Goal: Transaction & Acquisition: Purchase product/service

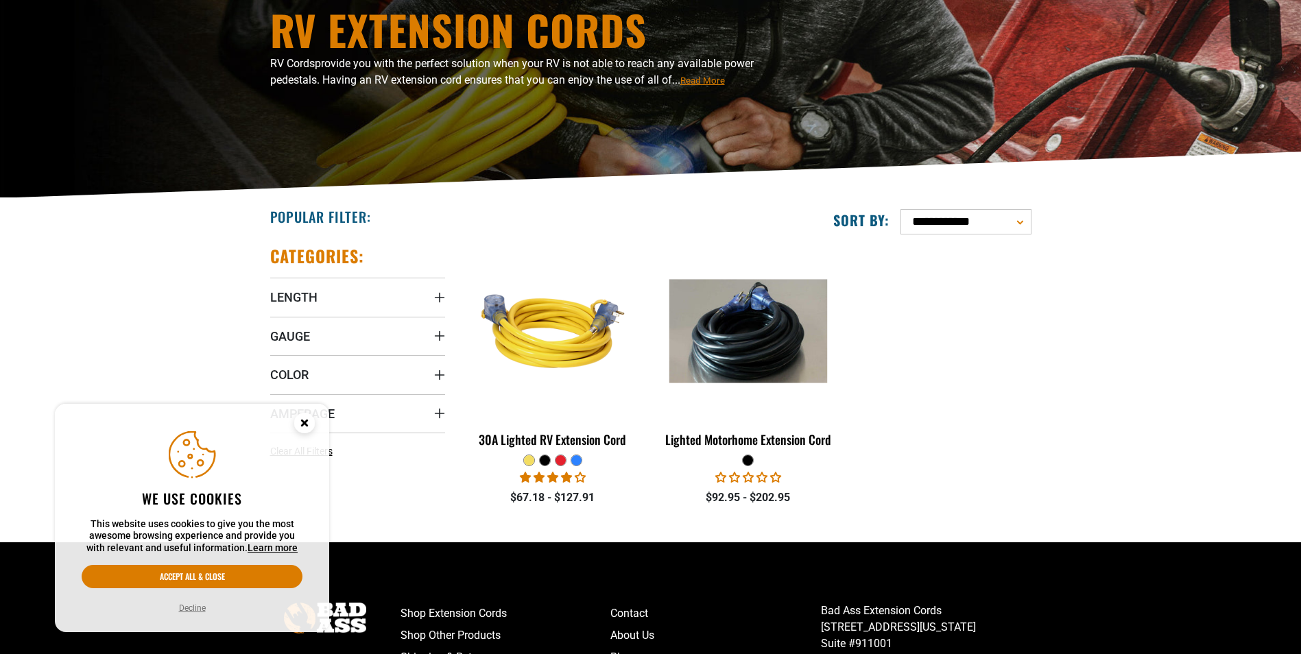
scroll to position [206, 0]
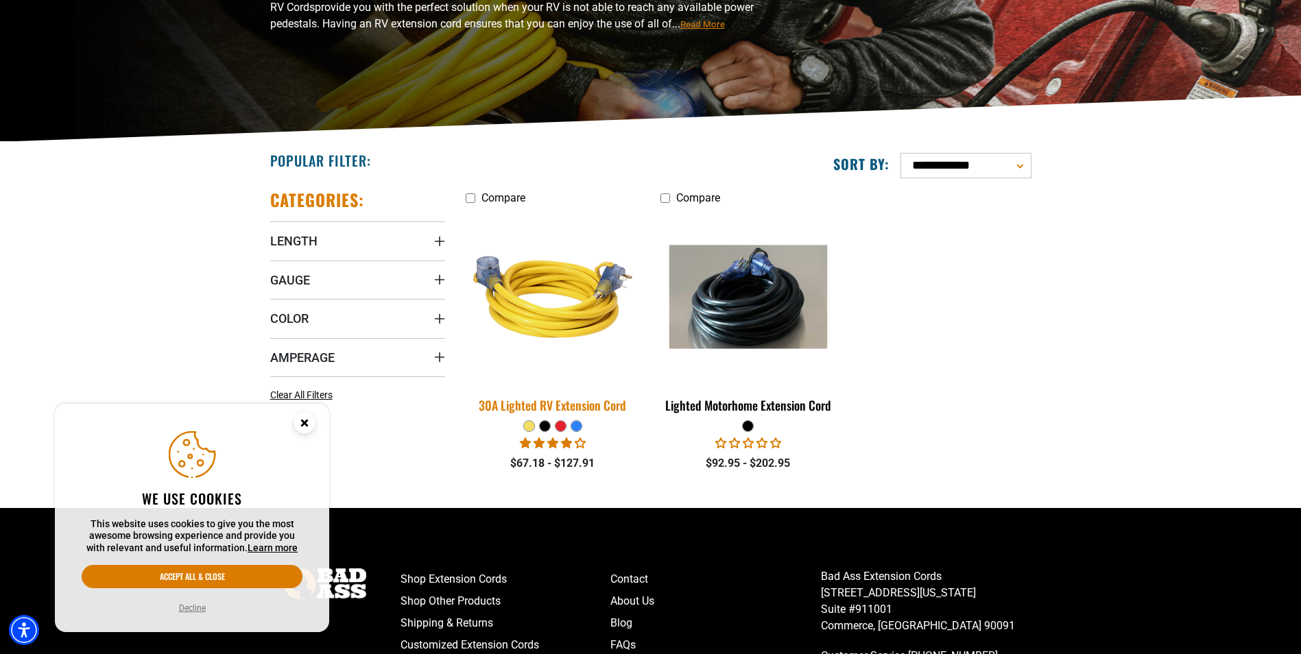
click at [535, 287] on img at bounding box center [553, 297] width 192 height 176
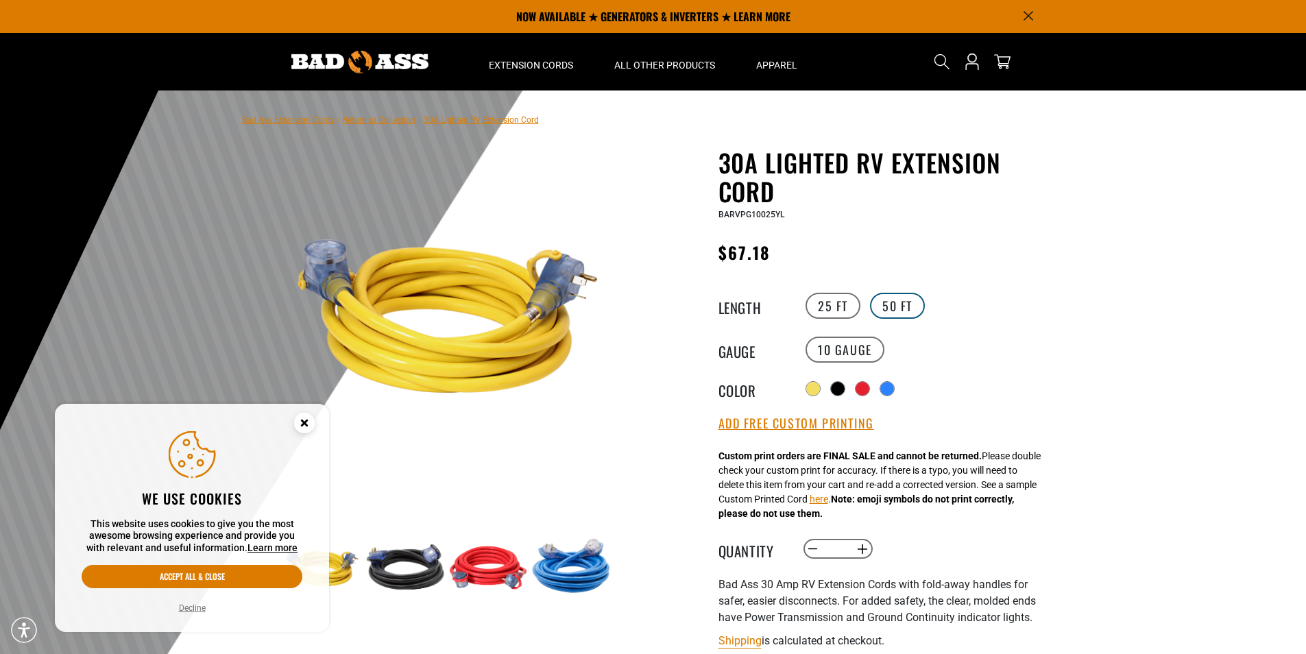
click at [900, 302] on label "50 FT" at bounding box center [897, 306] width 55 height 26
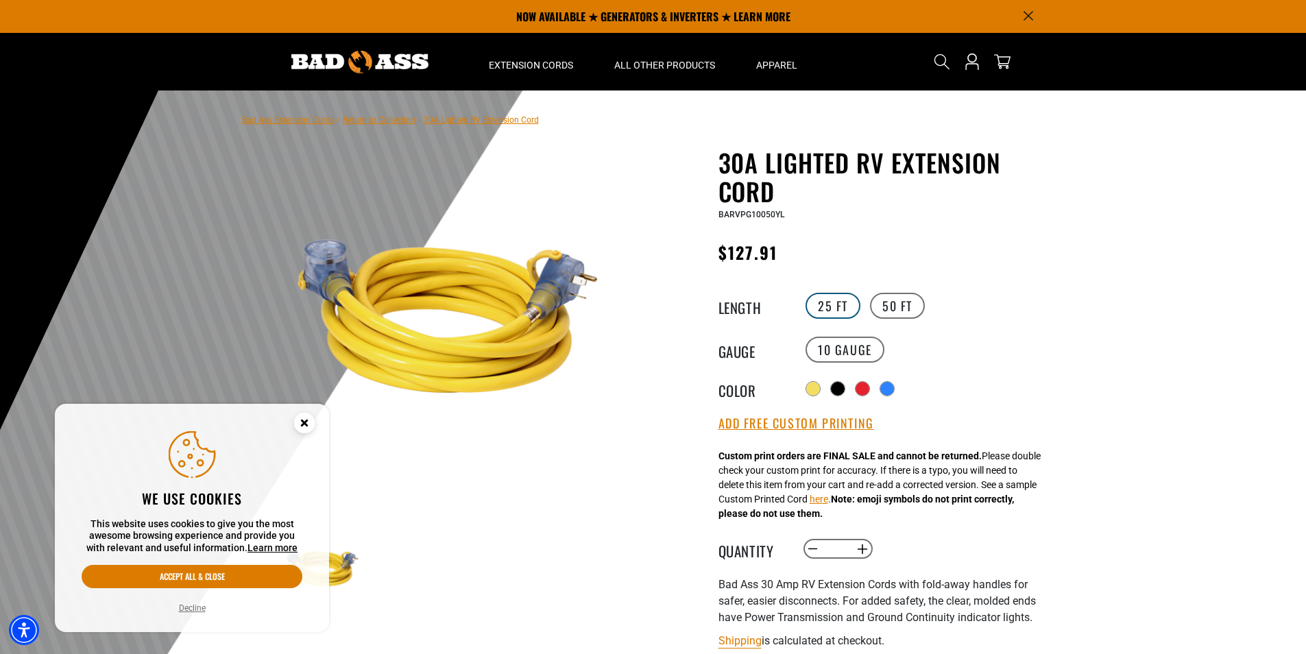
click at [834, 296] on label "25 FT" at bounding box center [833, 306] width 55 height 26
